Goal: Information Seeking & Learning: Compare options

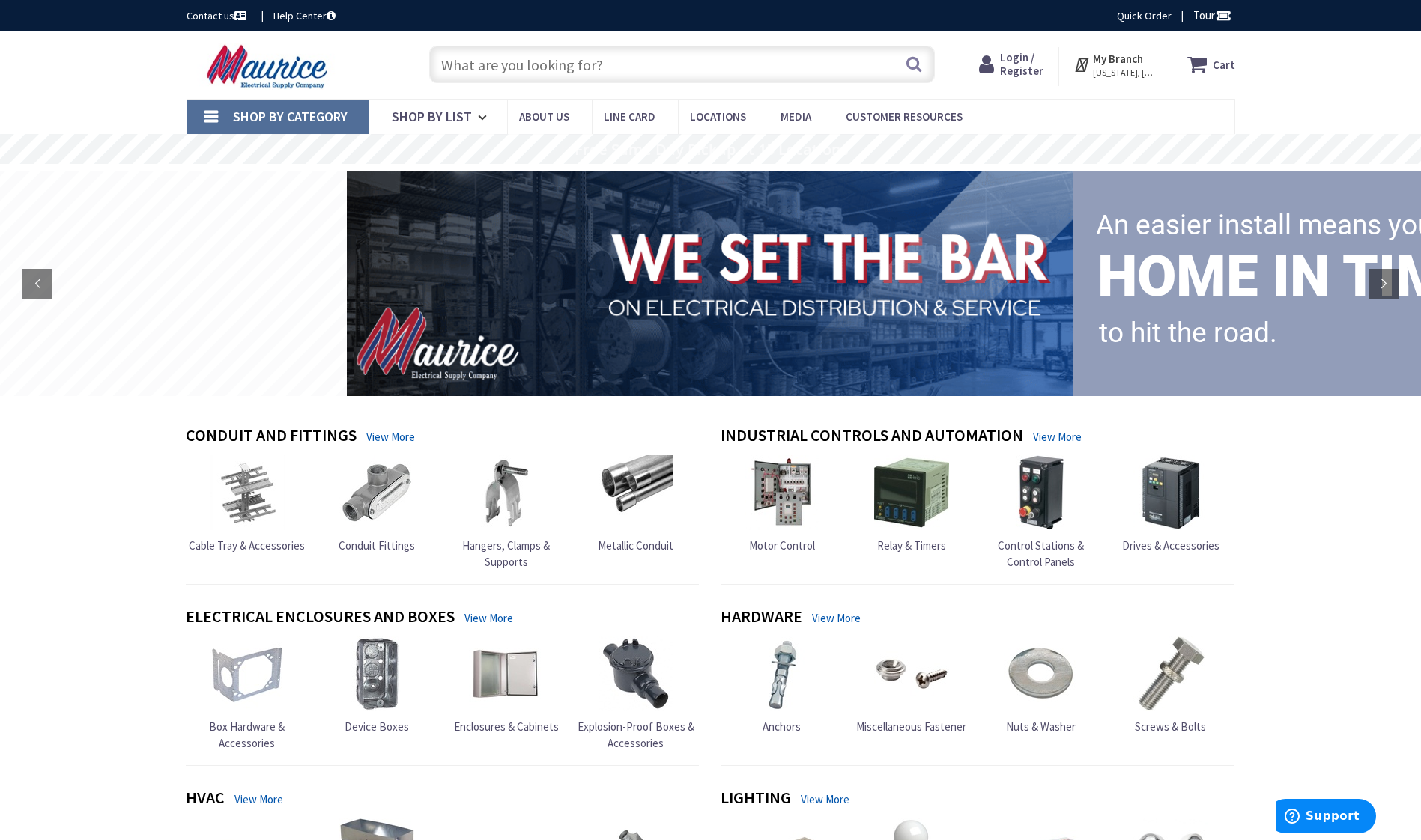
click at [660, 69] on input "text" at bounding box center [682, 65] width 505 height 37
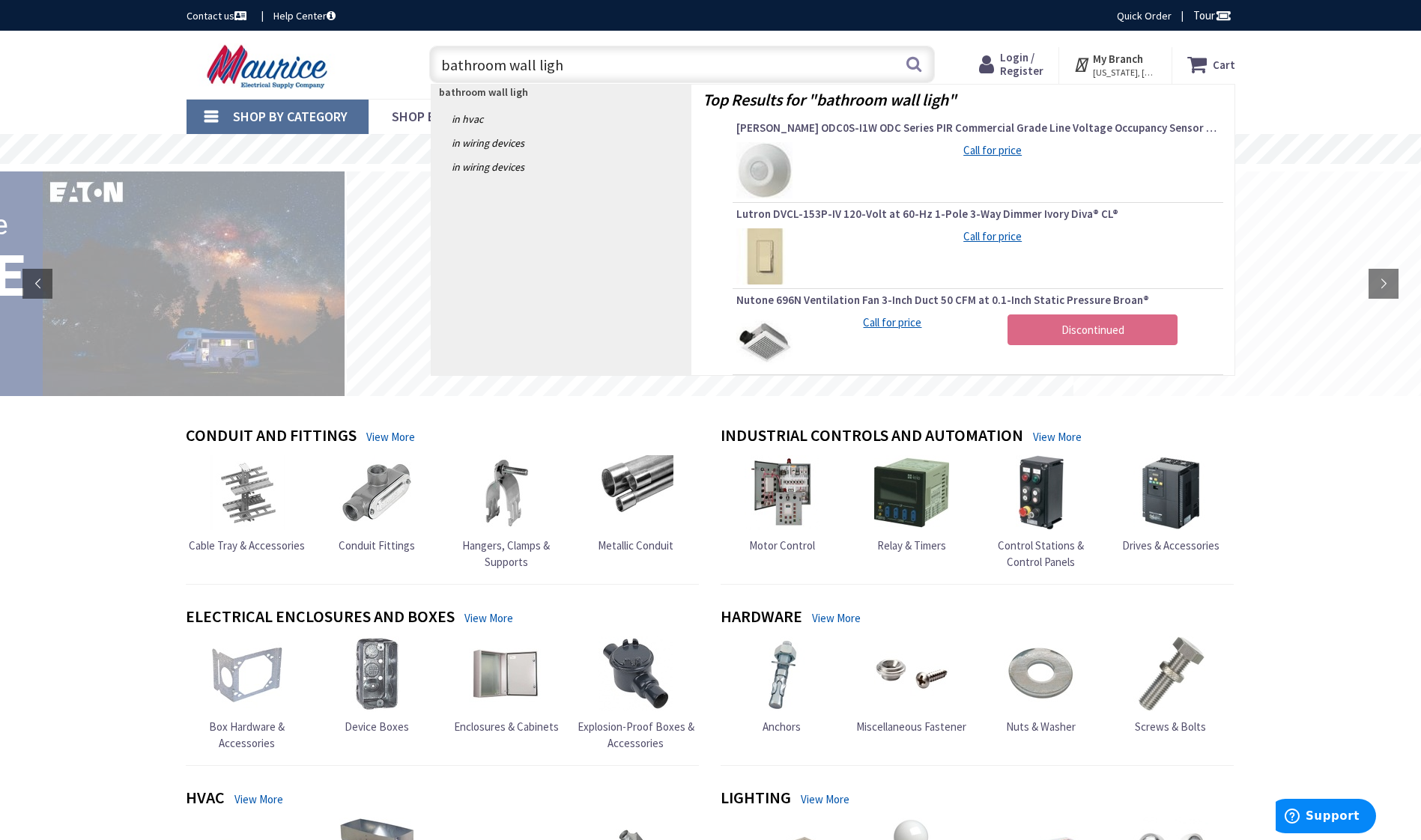
type input "bathroom wall light"
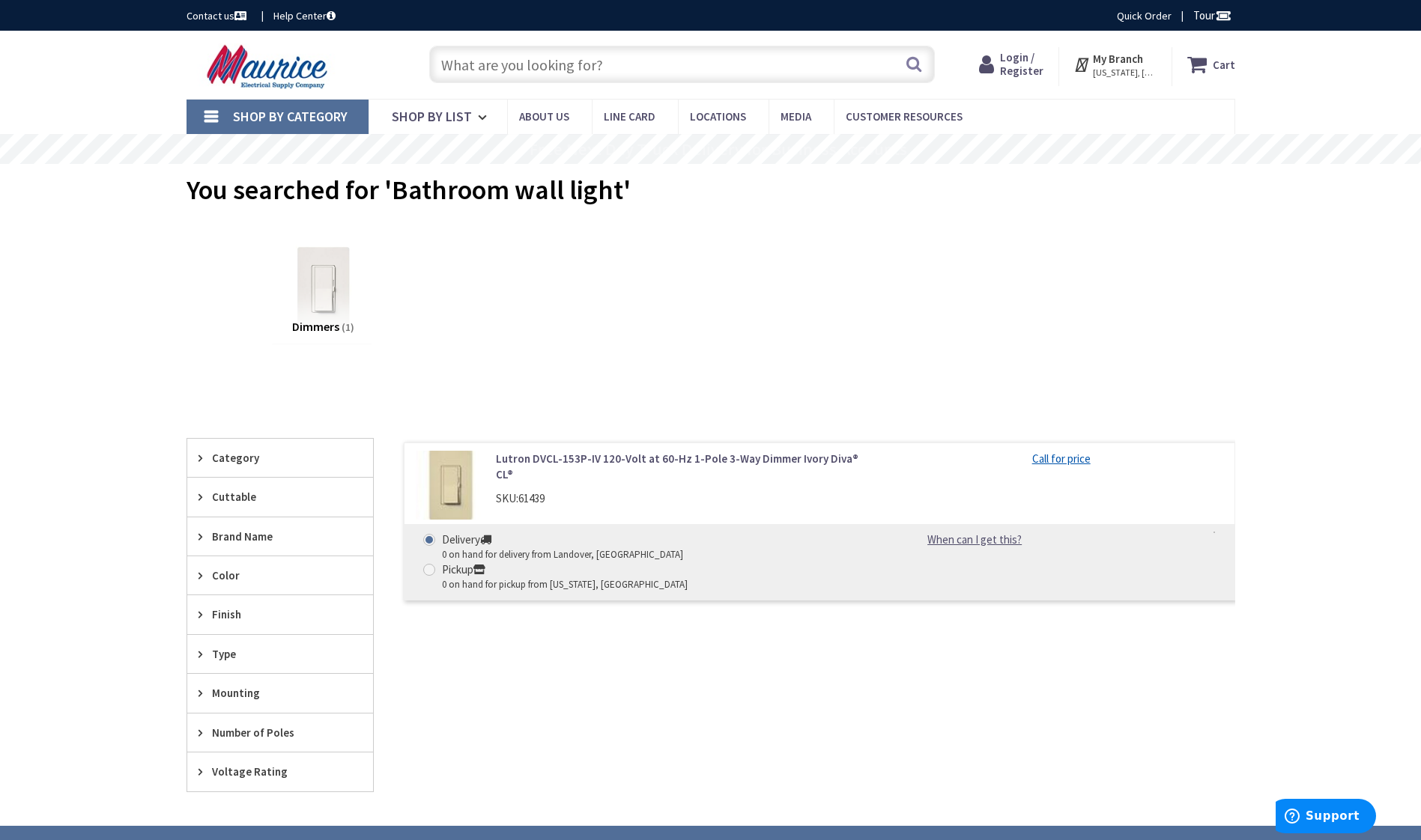
click at [609, 60] on input "text" at bounding box center [682, 65] width 505 height 37
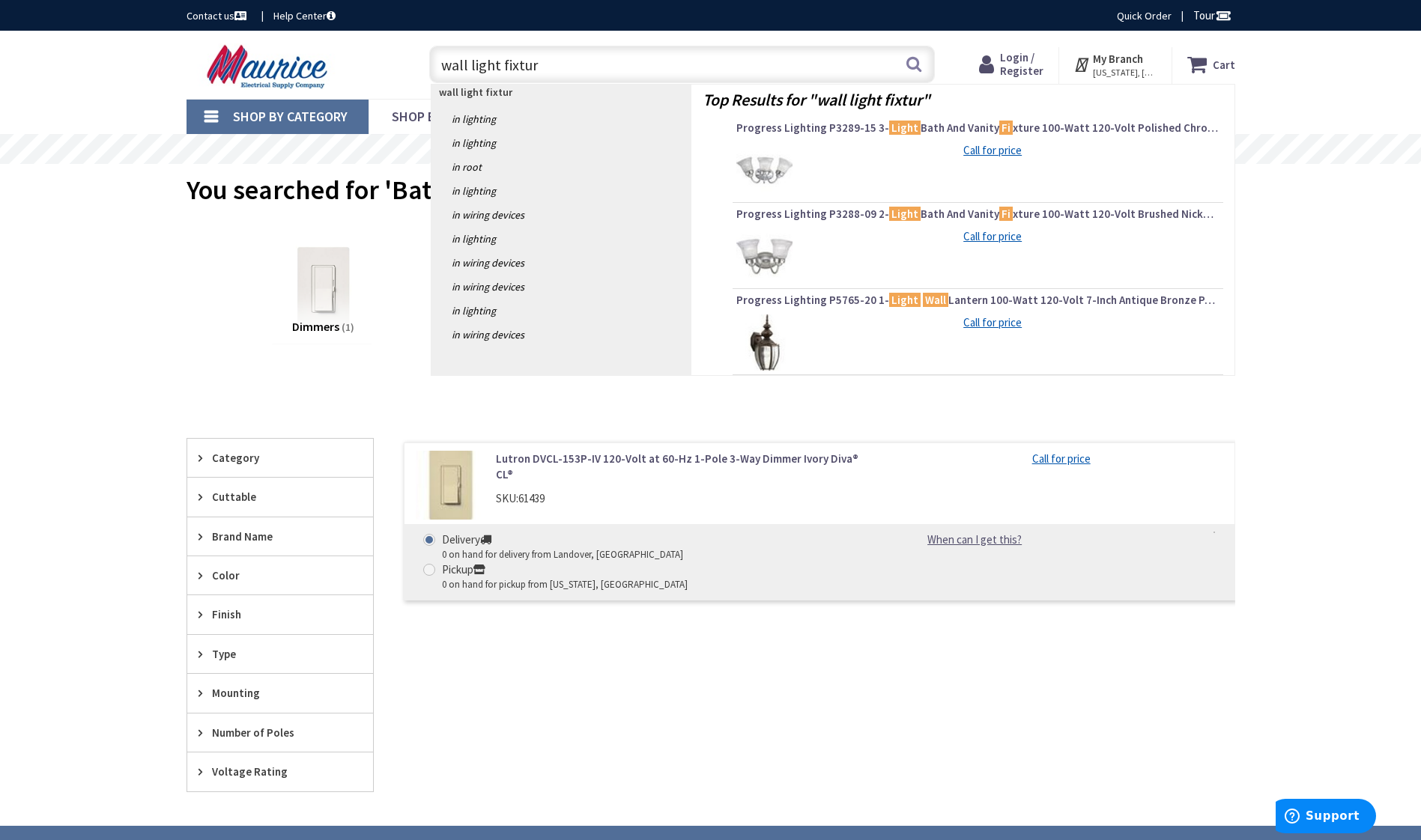
type input "wall light fixture"
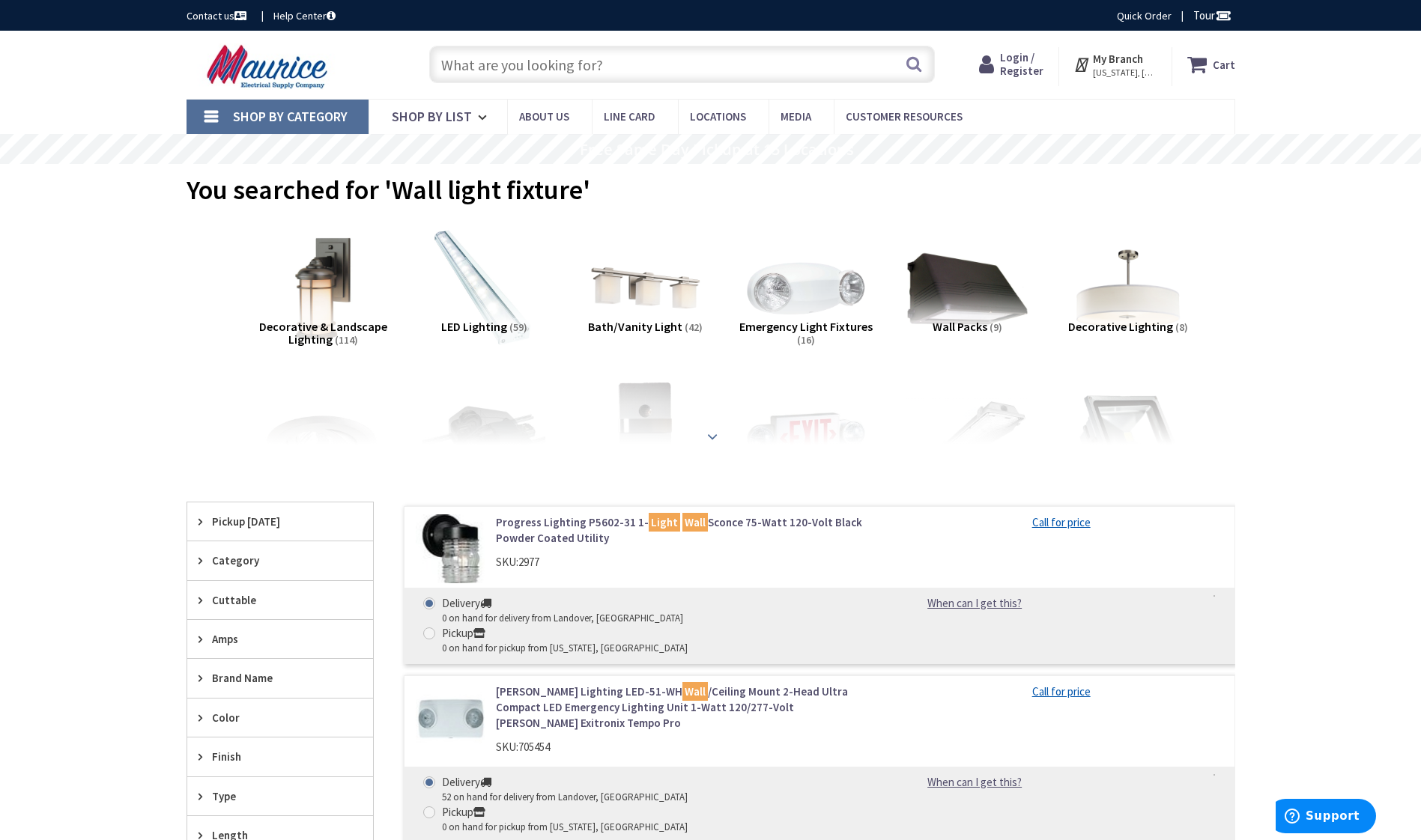
click at [707, 431] on strong at bounding box center [712, 436] width 18 height 17
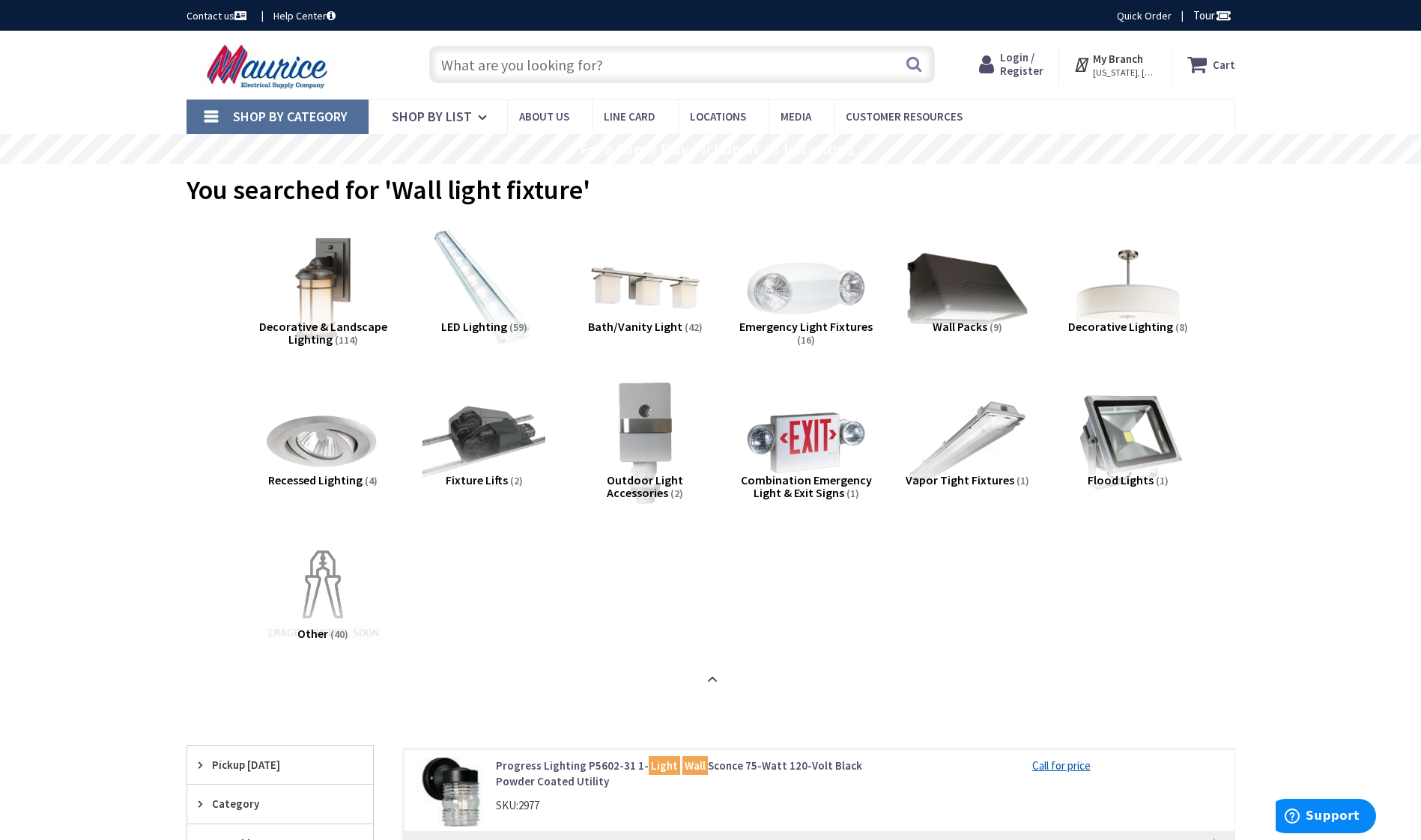
click at [1122, 327] on span "Decorative Lighting" at bounding box center [1120, 325] width 105 height 15
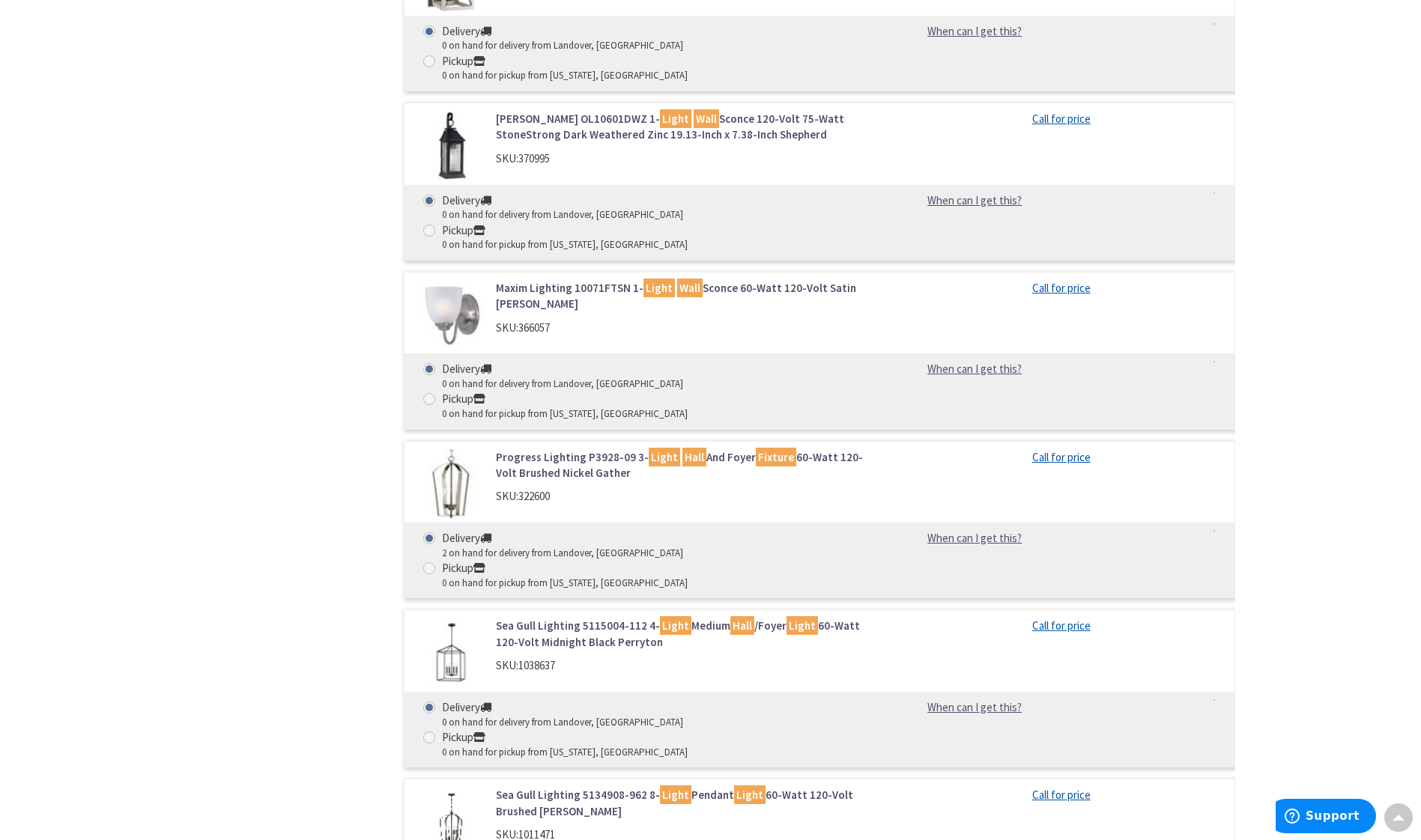
scroll to position [1017, 0]
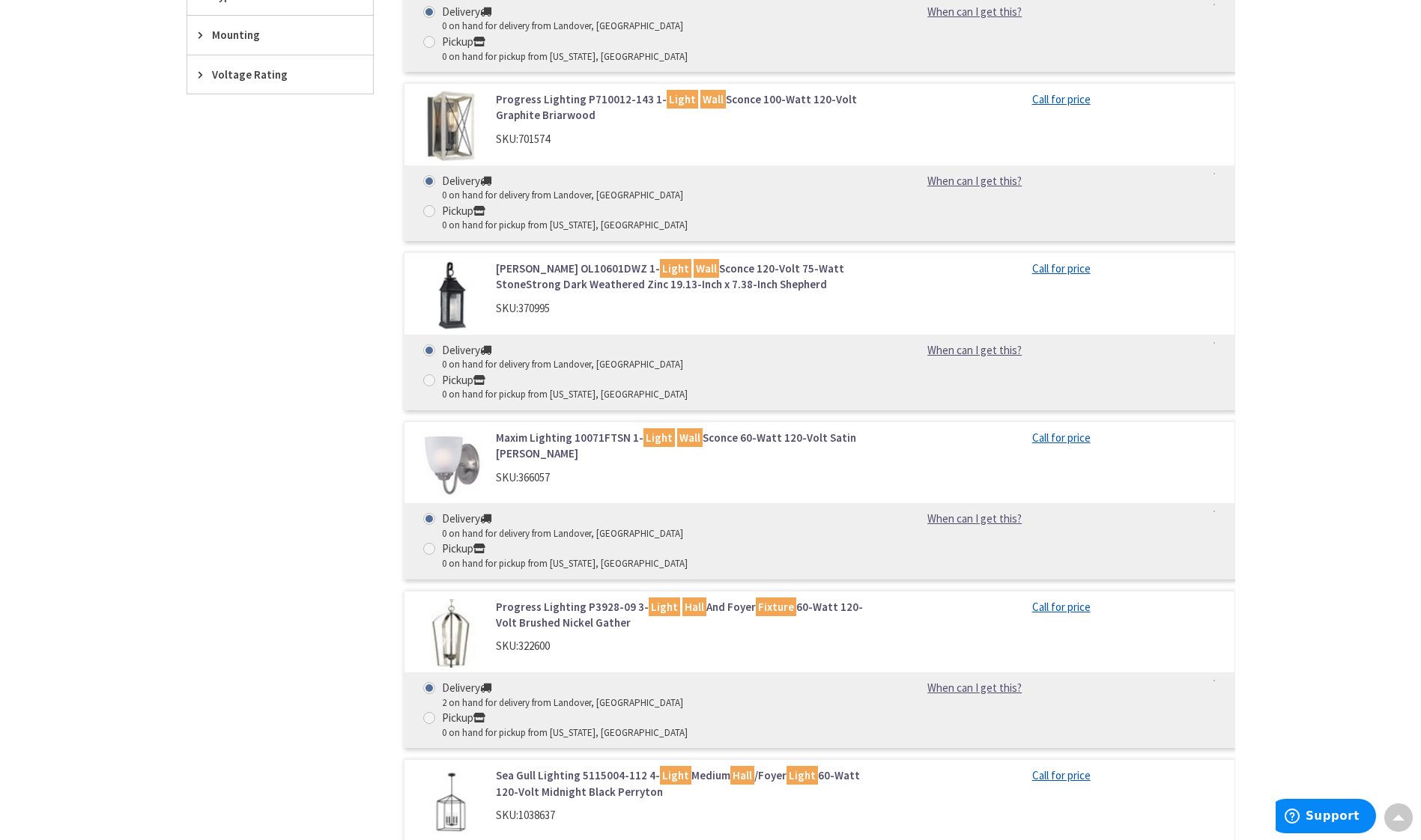
click at [579, 599] on link "Progress Lighting P3928-09 3- Light Hall And Foyer Fixture 60-Watt 120-Volt Bru…" at bounding box center [686, 615] width 381 height 32
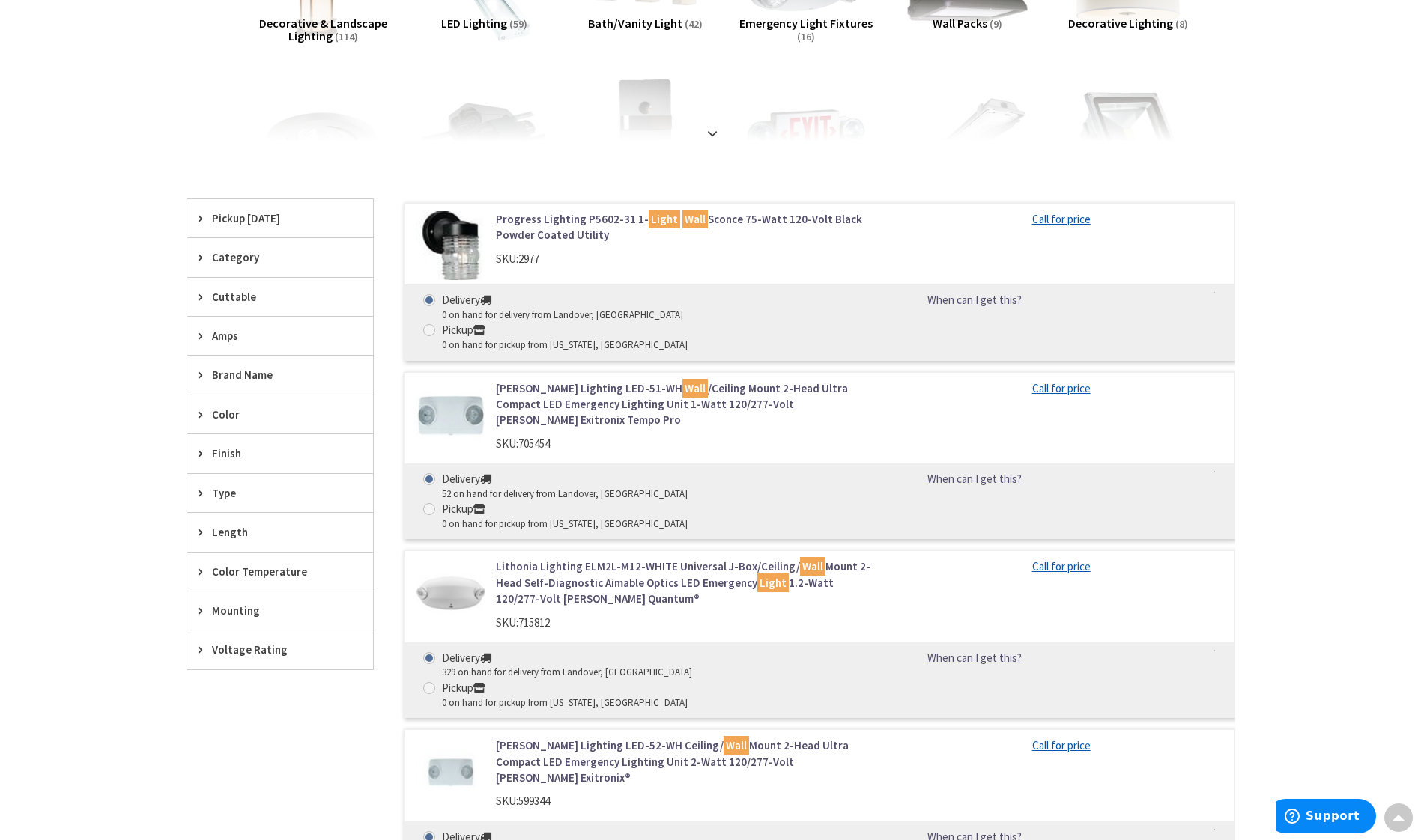
scroll to position [4, 0]
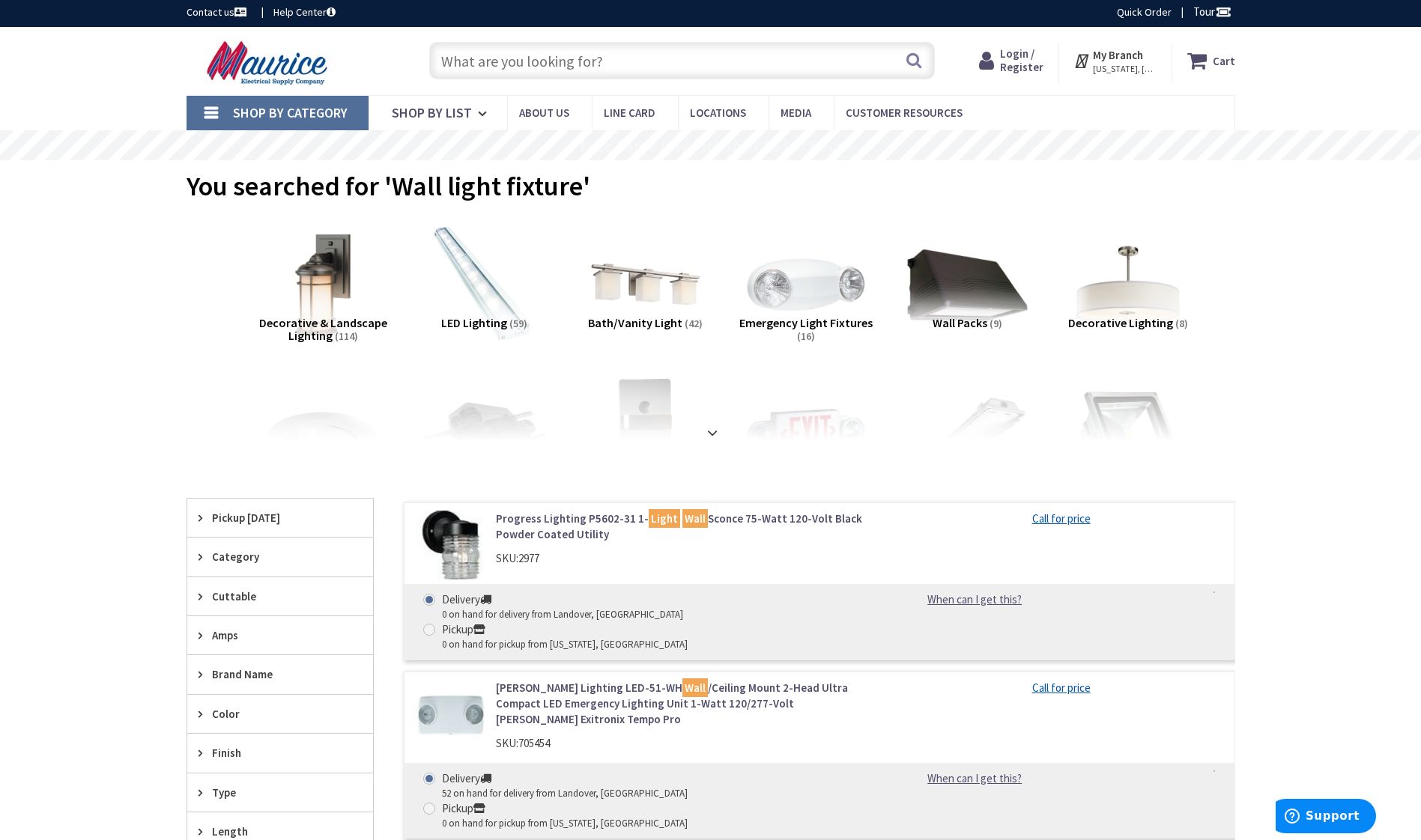
click at [1149, 324] on span "Decorative Lighting" at bounding box center [1120, 321] width 105 height 15
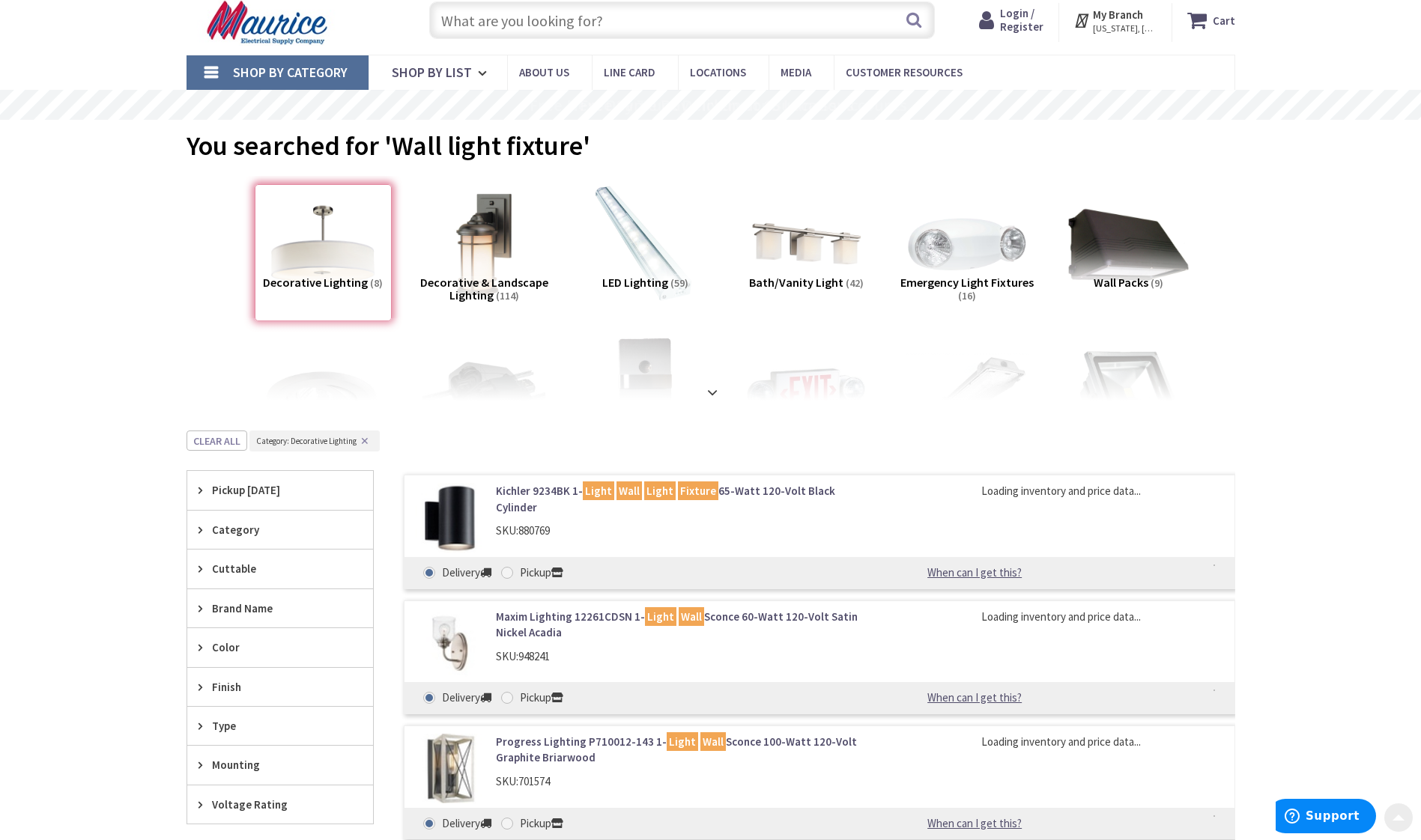
scroll to position [474, 0]
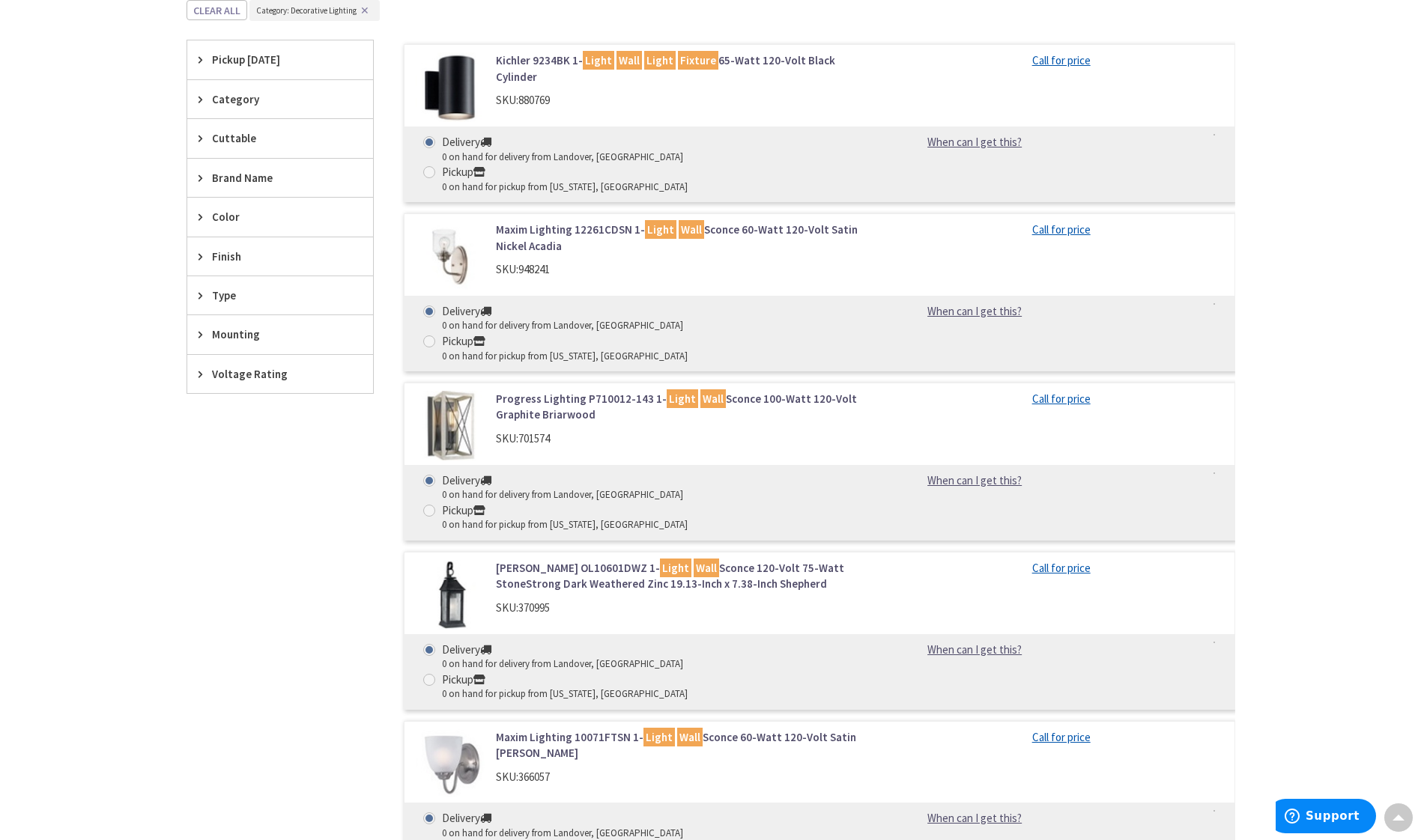
click at [728, 729] on link "Maxim Lighting 10071FTSN 1- Light Wall Sconce 60-Watt 120-Volt Satin Nickel Ste…" at bounding box center [686, 745] width 381 height 32
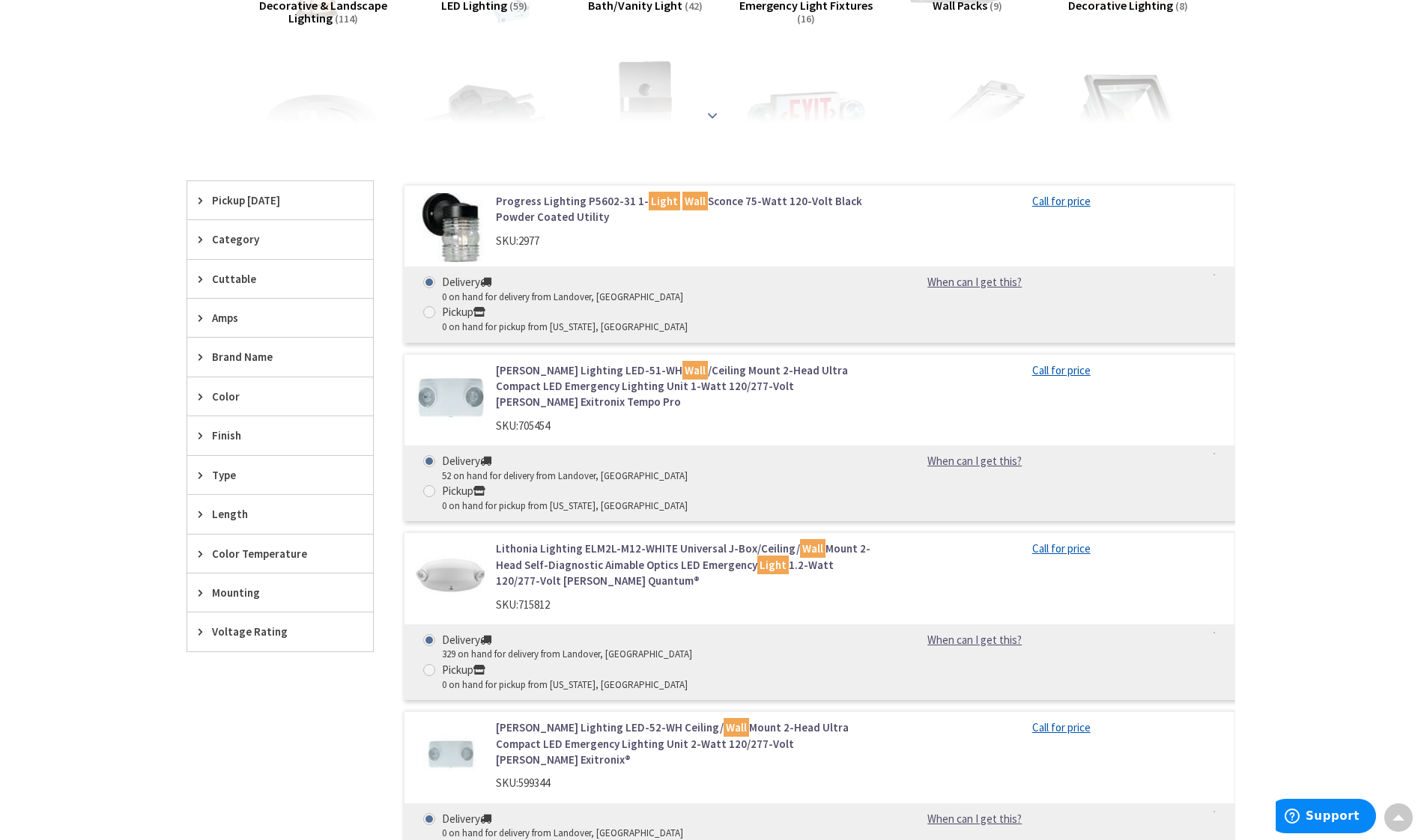
scroll to position [22, 0]
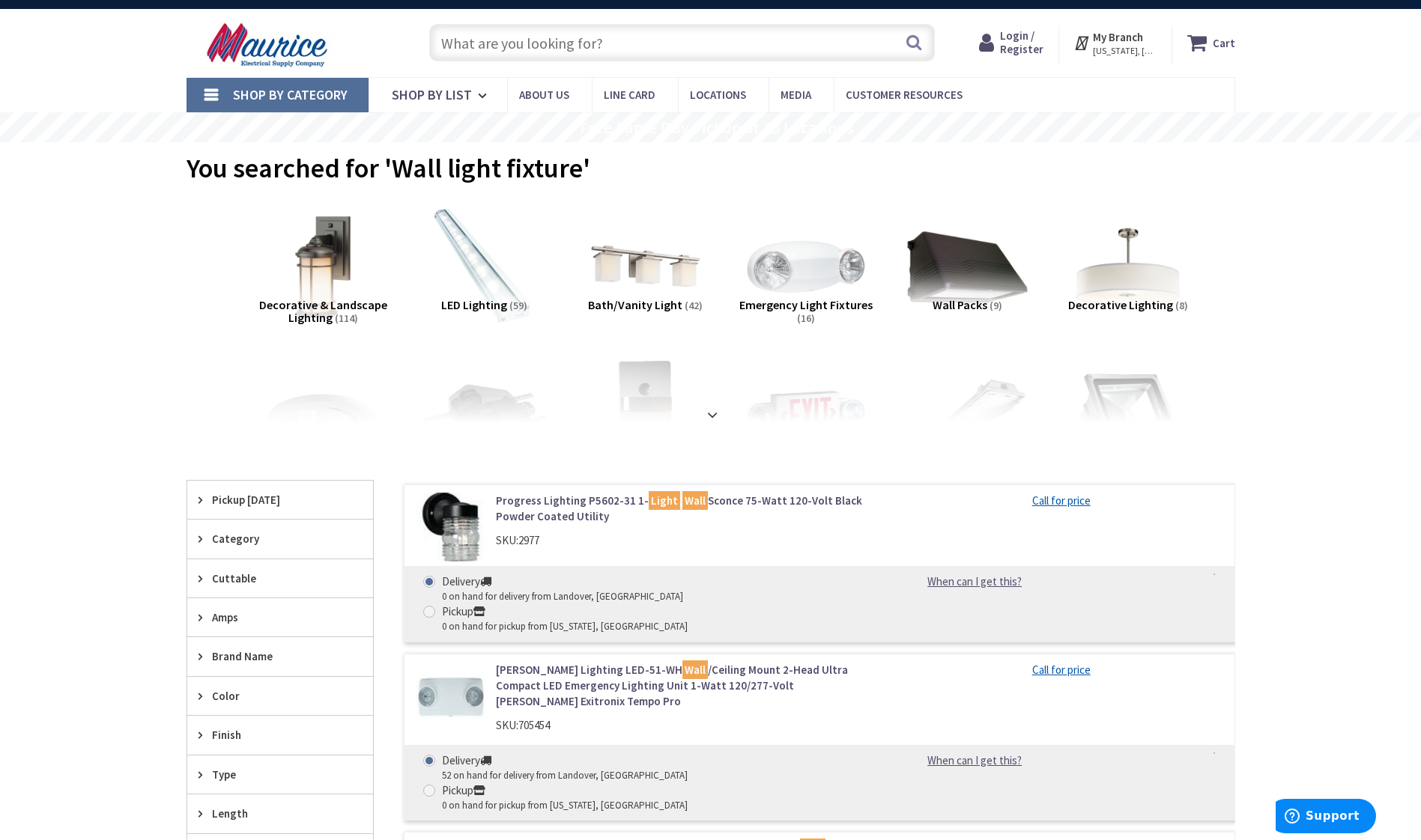
click at [1106, 303] on span "Decorative Lighting" at bounding box center [1120, 304] width 105 height 15
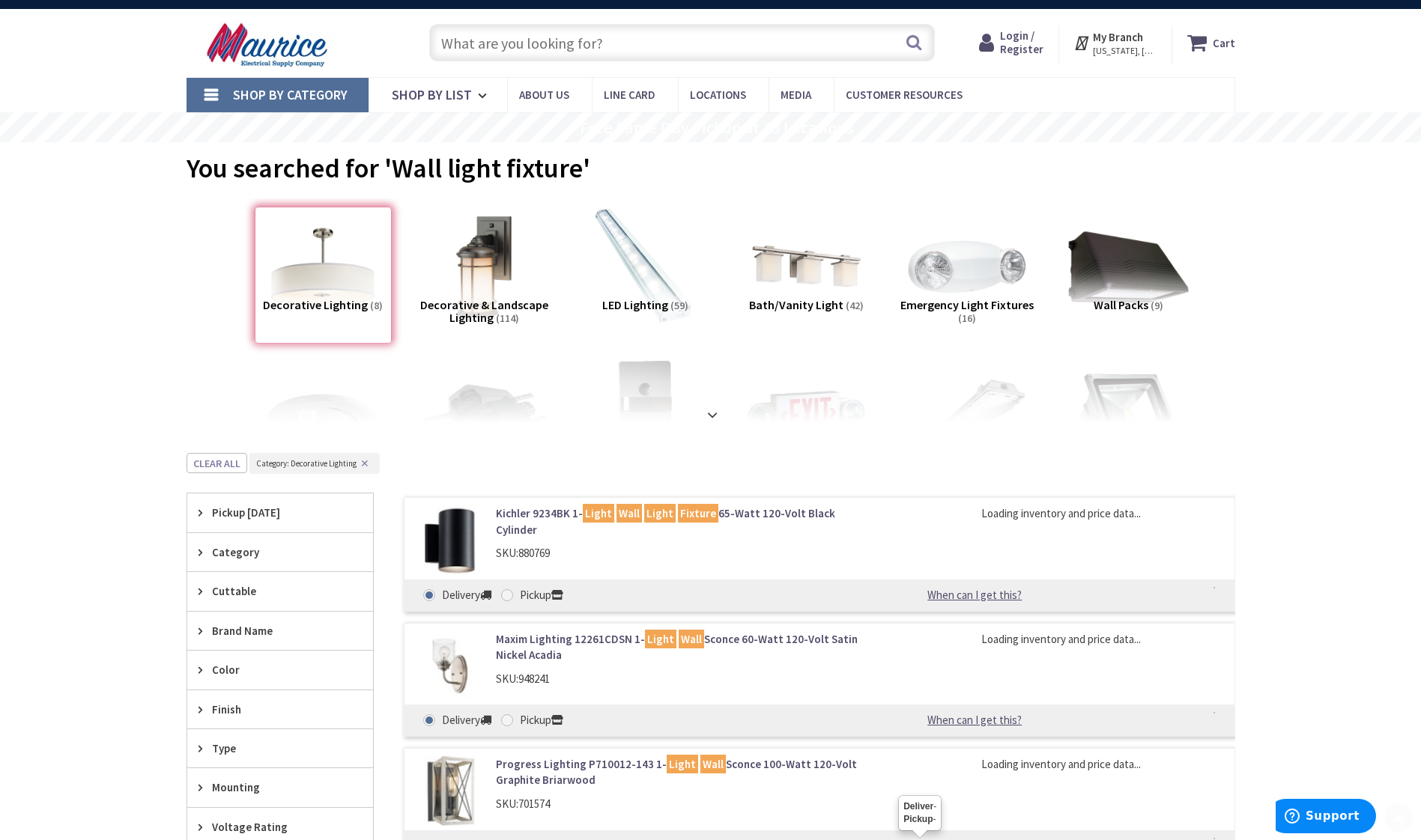
scroll to position [474, 0]
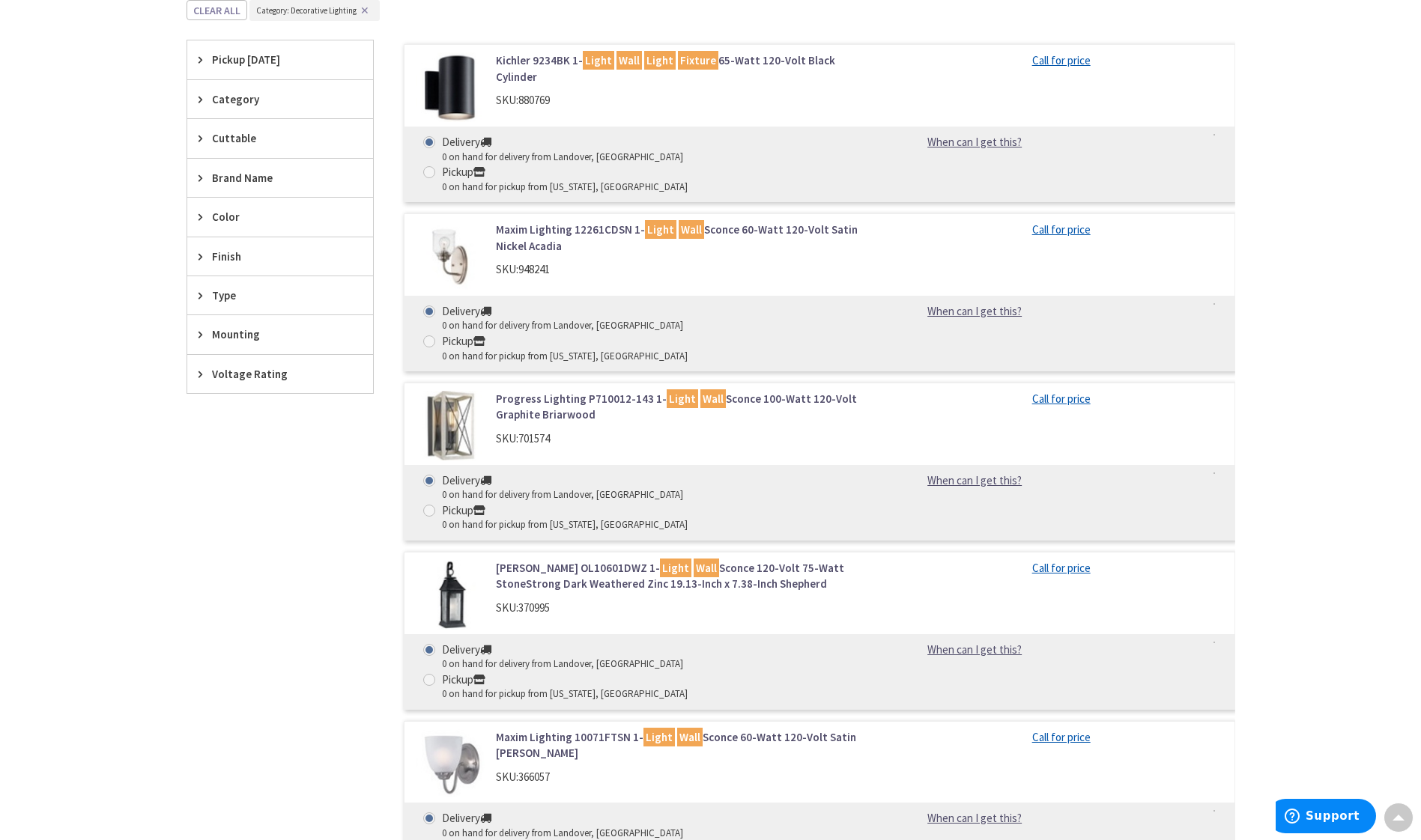
click at [555, 222] on link "Maxim Lighting 12261CDSN 1- Light Wall Sconce 60-Watt 120-Volt Satin Nickel Aca…" at bounding box center [686, 237] width 381 height 32
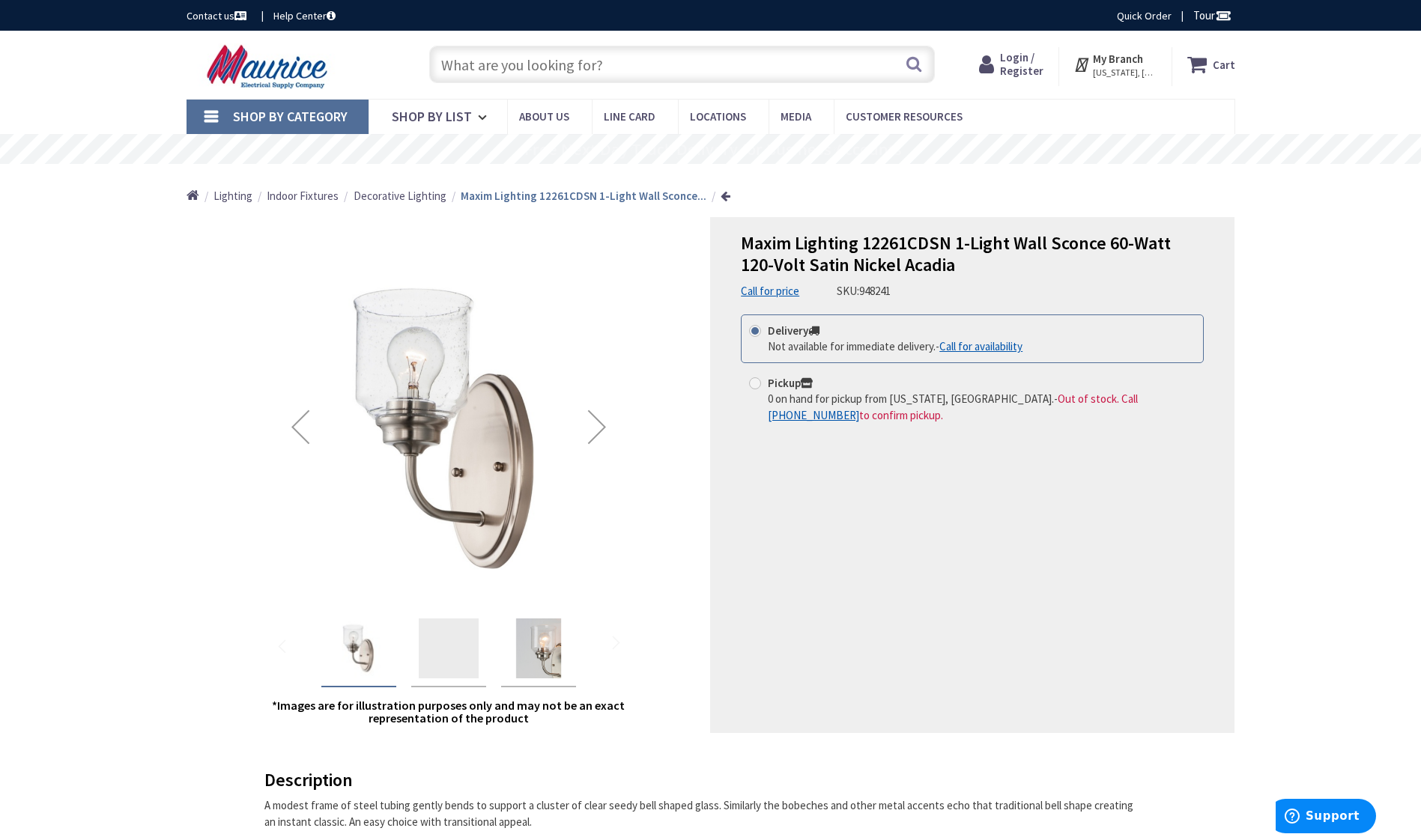
click at [596, 422] on div "Next" at bounding box center [596, 426] width 60 height 60
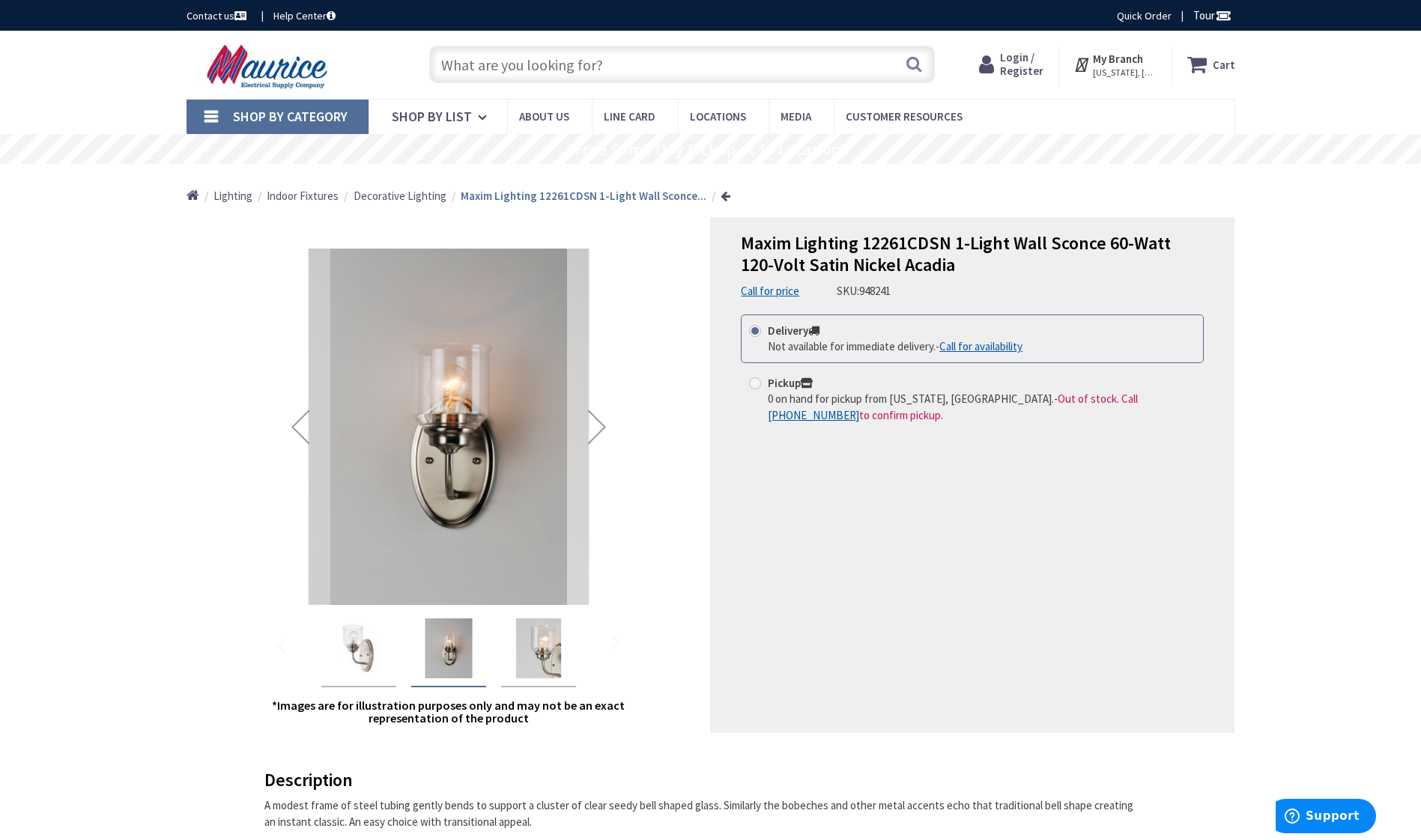
click at [596, 422] on div "Next" at bounding box center [596, 426] width 60 height 60
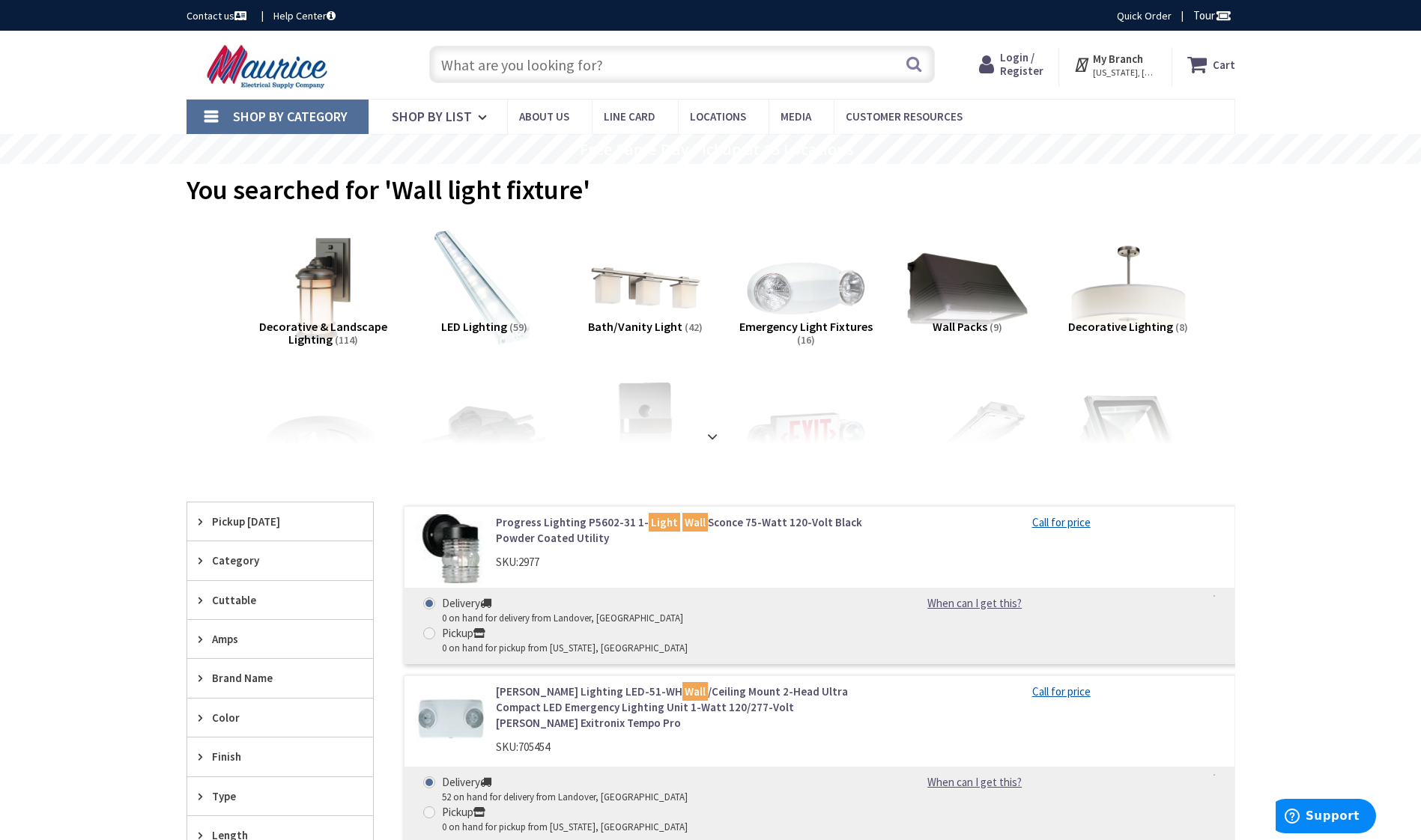
click at [1122, 315] on img at bounding box center [1128, 288] width 135 height 135
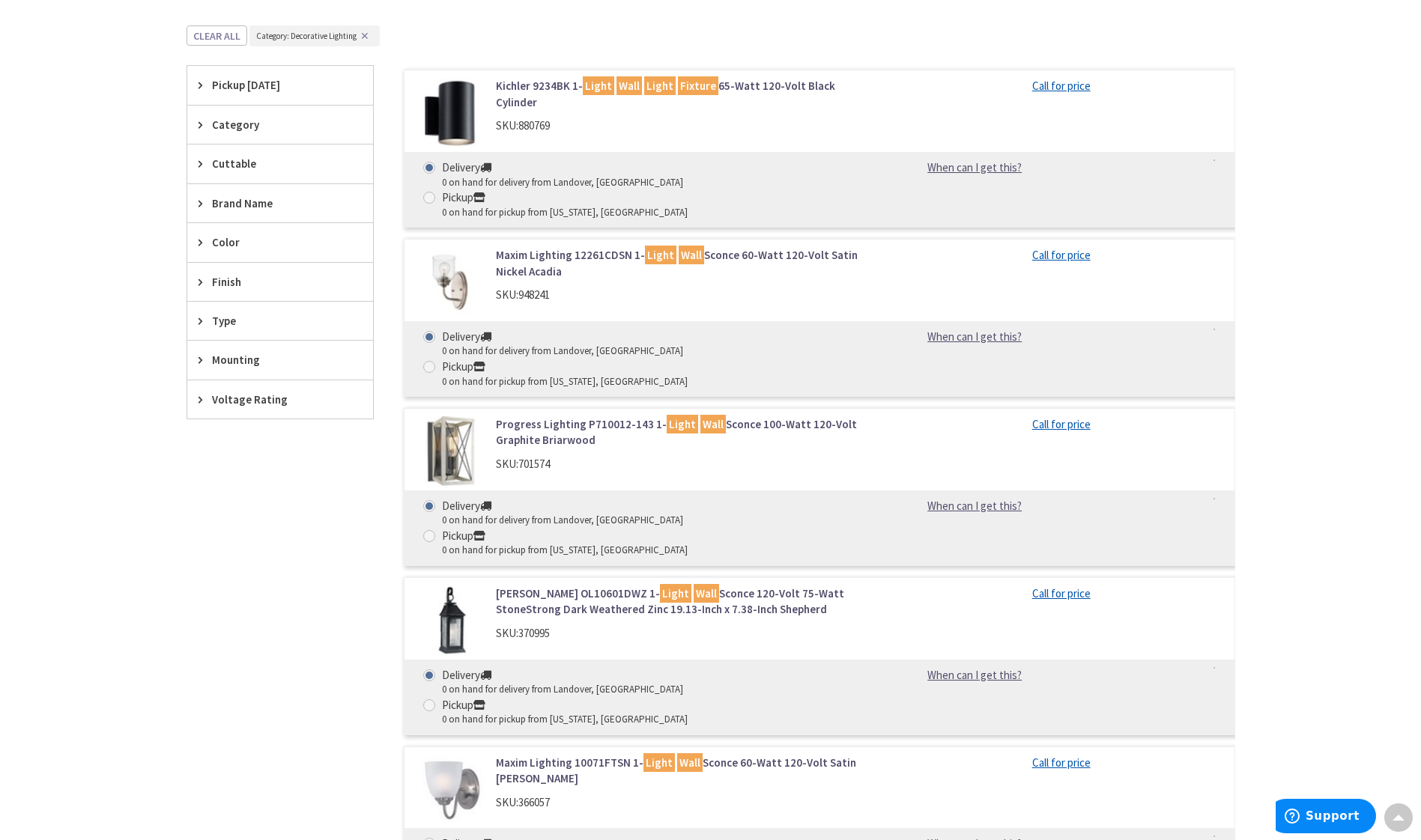
scroll to position [599, 0]
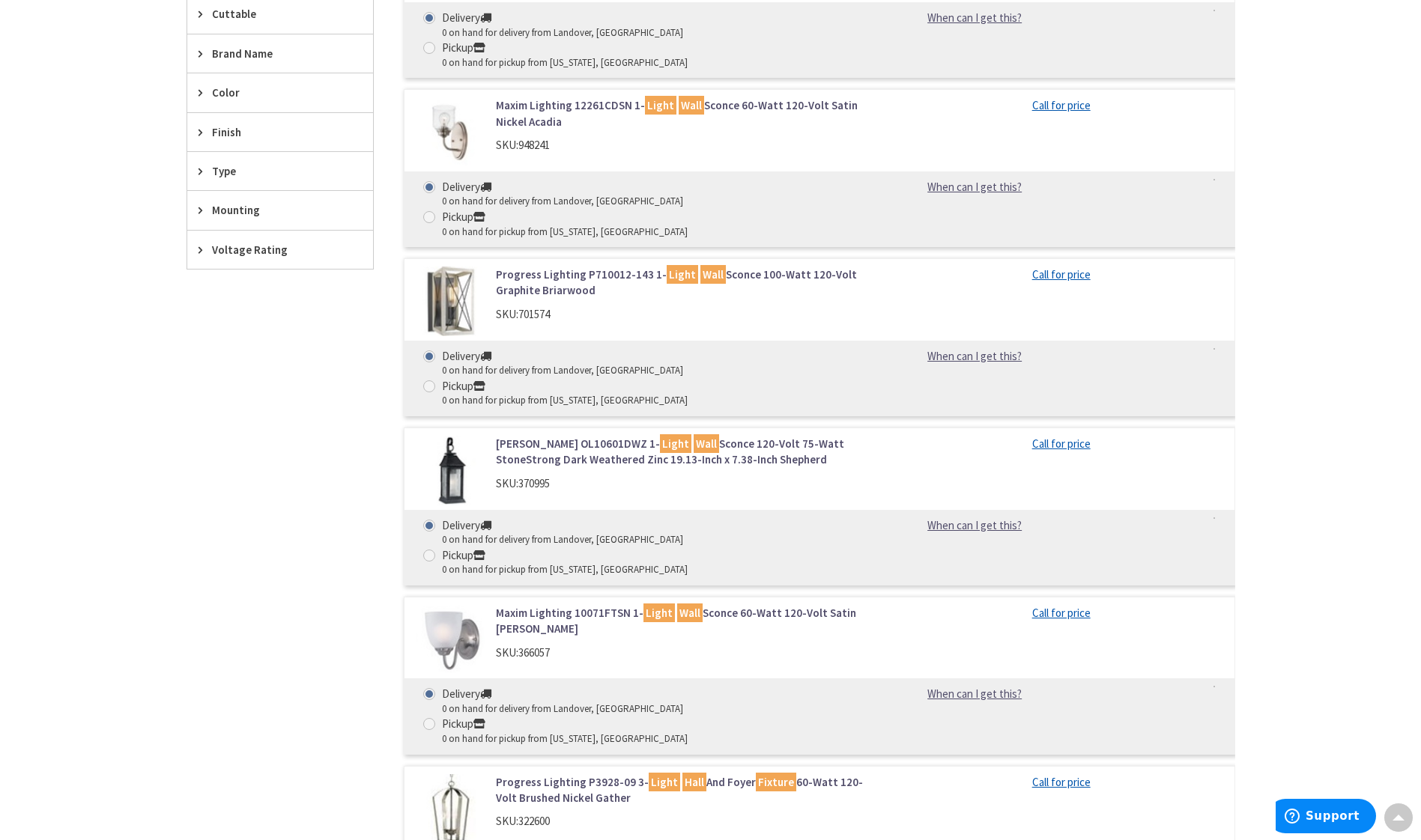
click at [594, 605] on link "Maxim Lighting 10071FTSN 1- Light Wall Sconce 60-Watt 120-Volt Satin Nickel Ste…" at bounding box center [686, 620] width 381 height 32
